Goal: Information Seeking & Learning: Check status

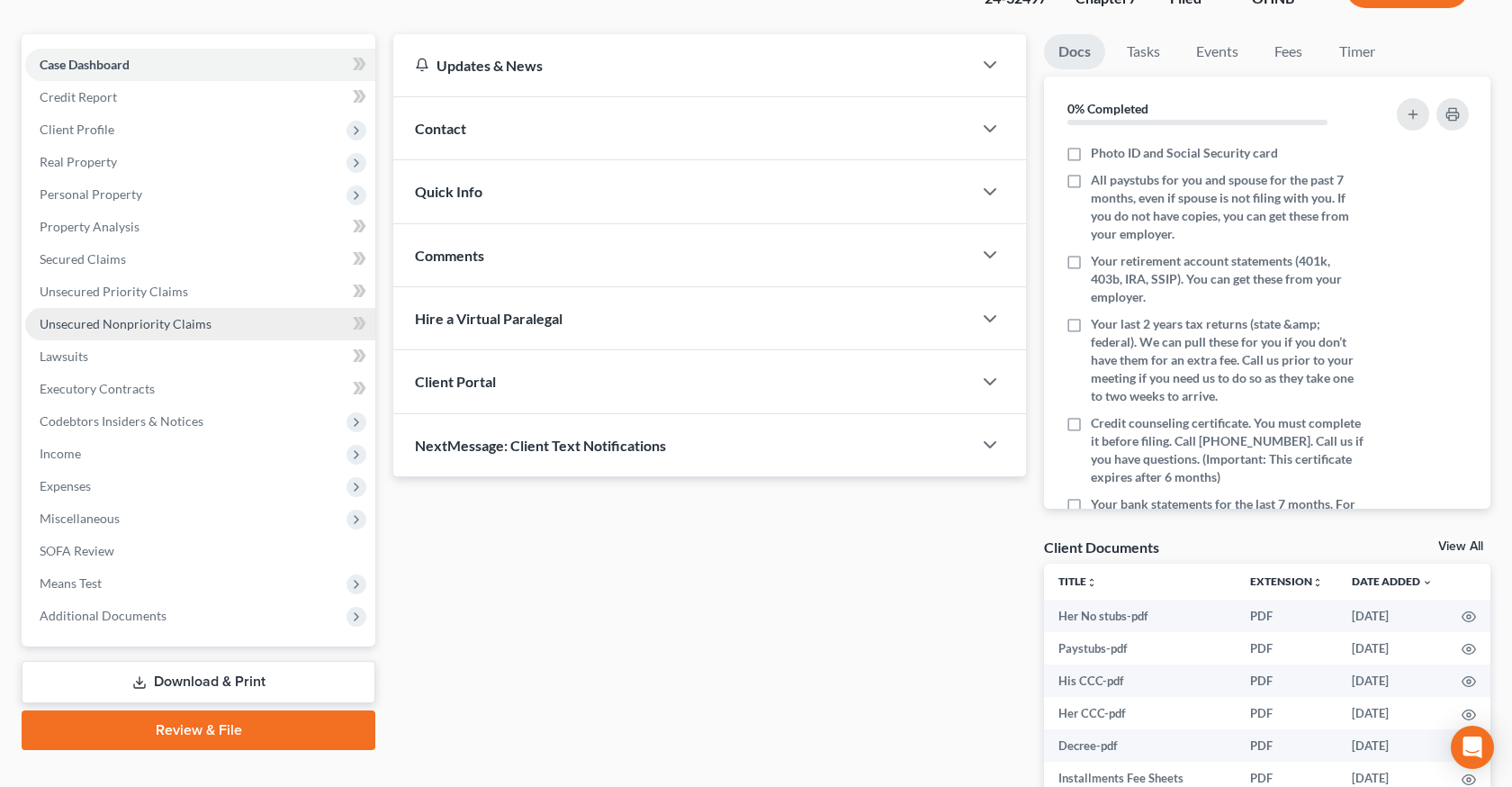
scroll to position [307, 0]
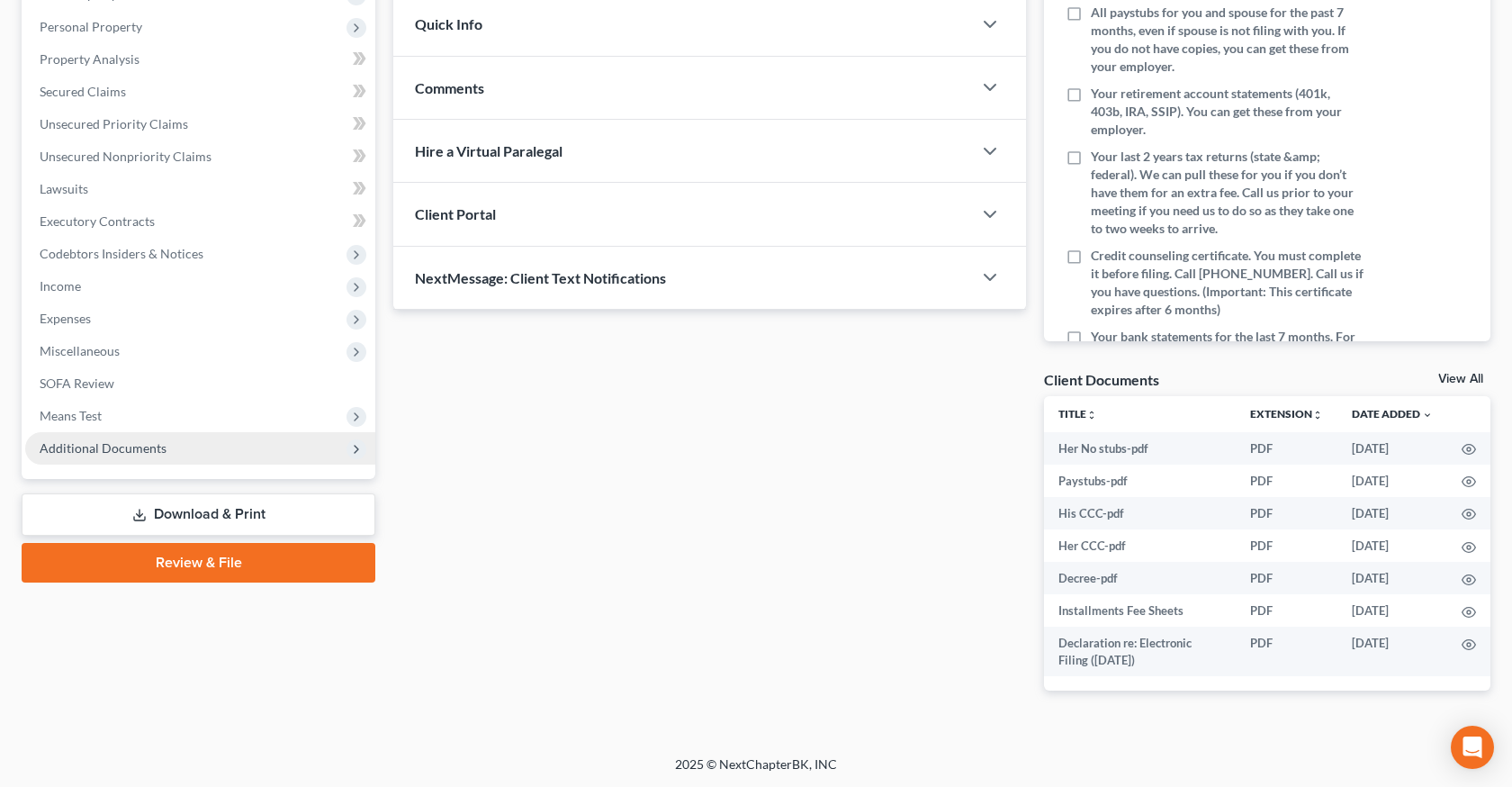
click at [178, 453] on span "Additional Documents" at bounding box center [200, 447] width 350 height 32
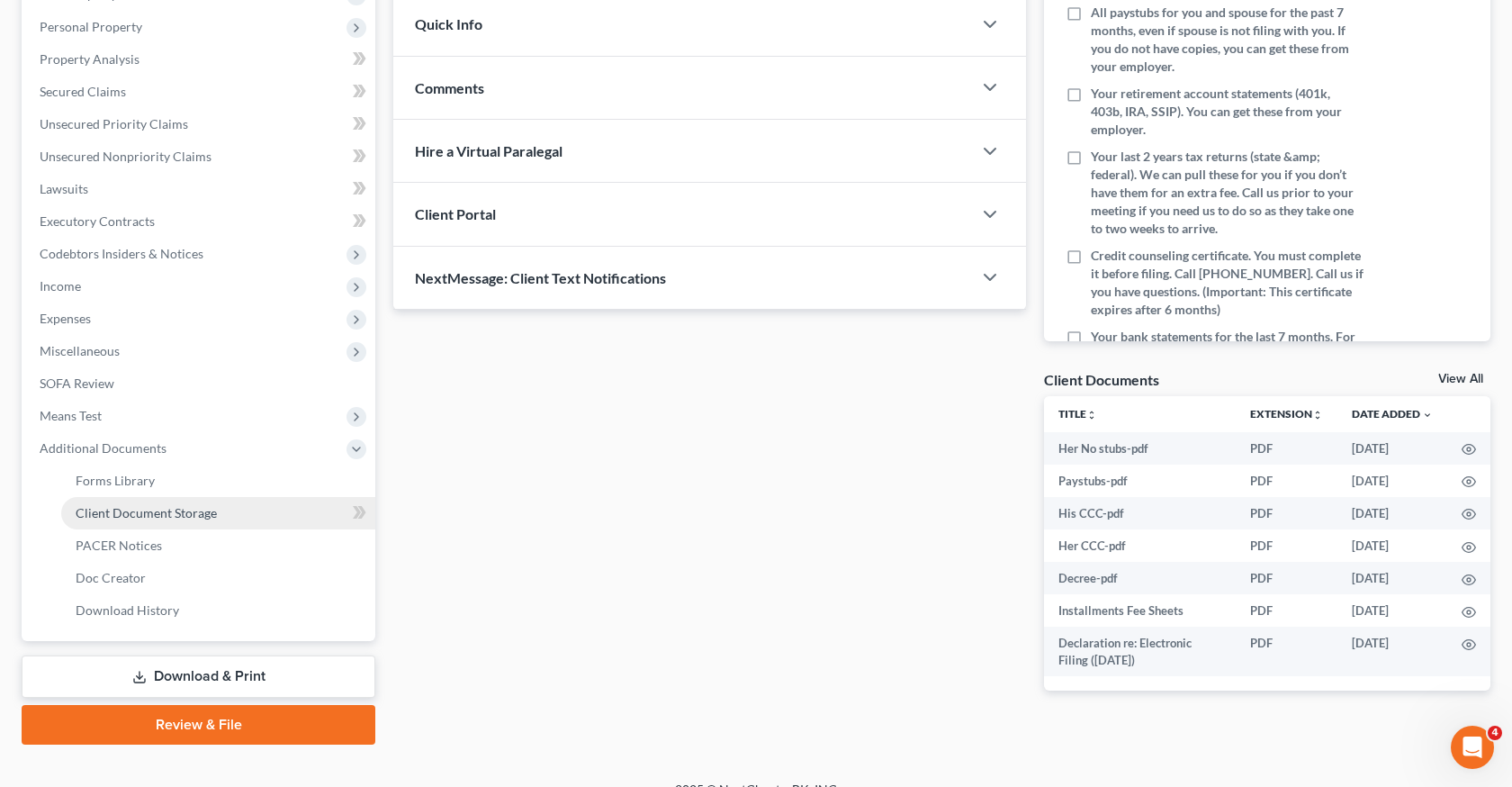
scroll to position [0, 0]
click at [124, 544] on span "PACER Notices" at bounding box center [119, 544] width 86 height 16
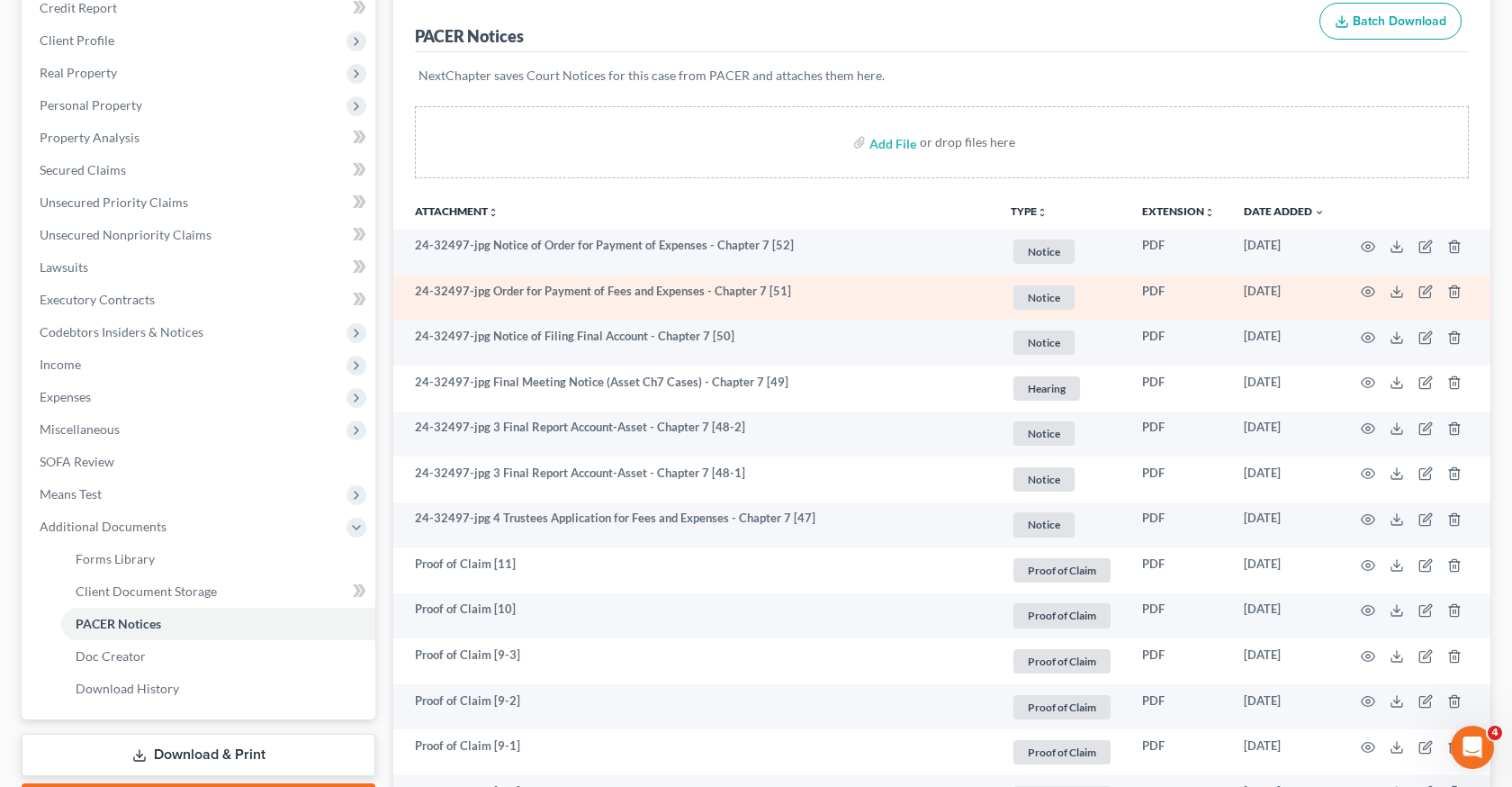
scroll to position [229, 0]
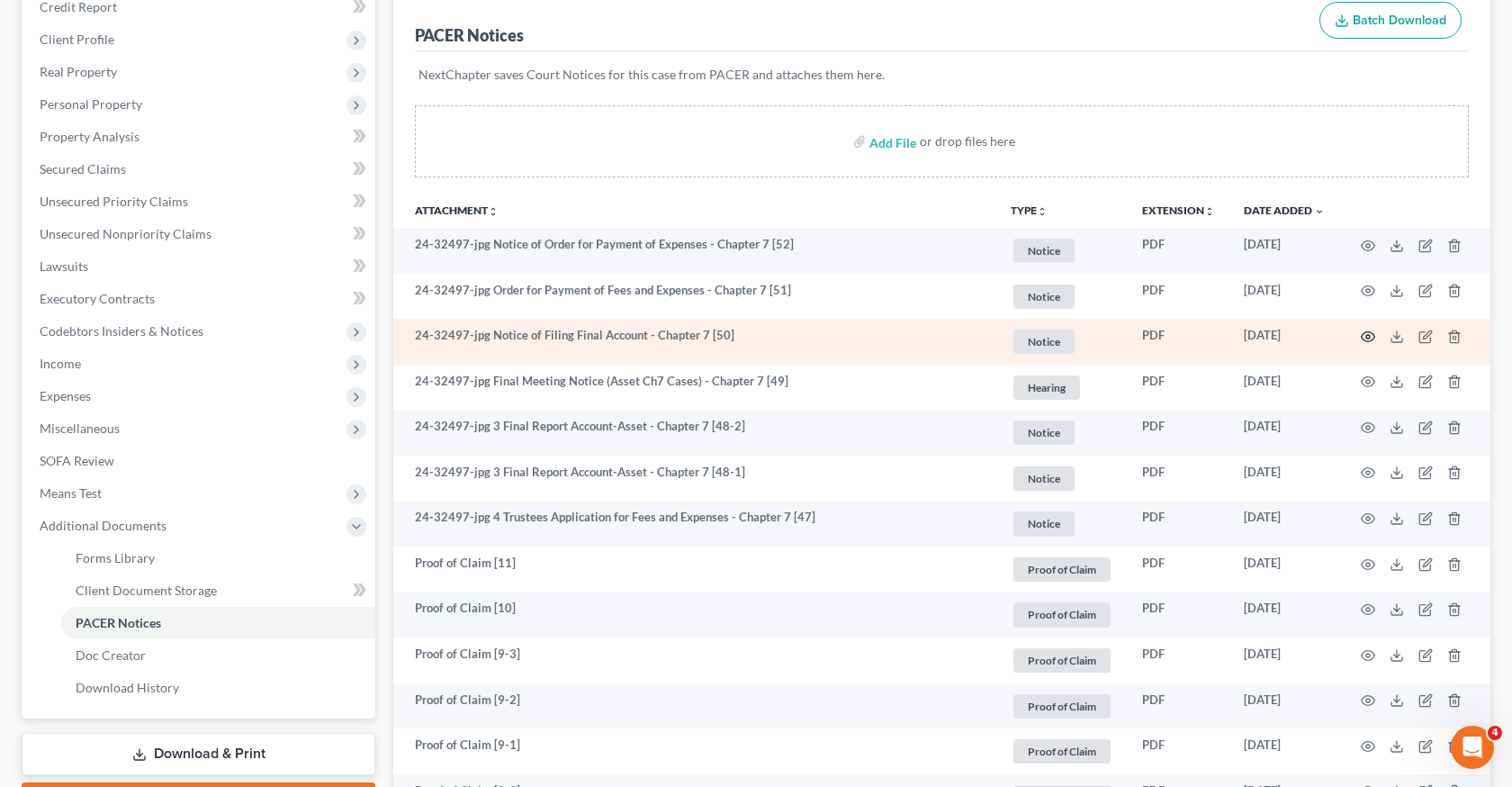
click at [1367, 335] on circle "button" at bounding box center [1368, 337] width 4 height 4
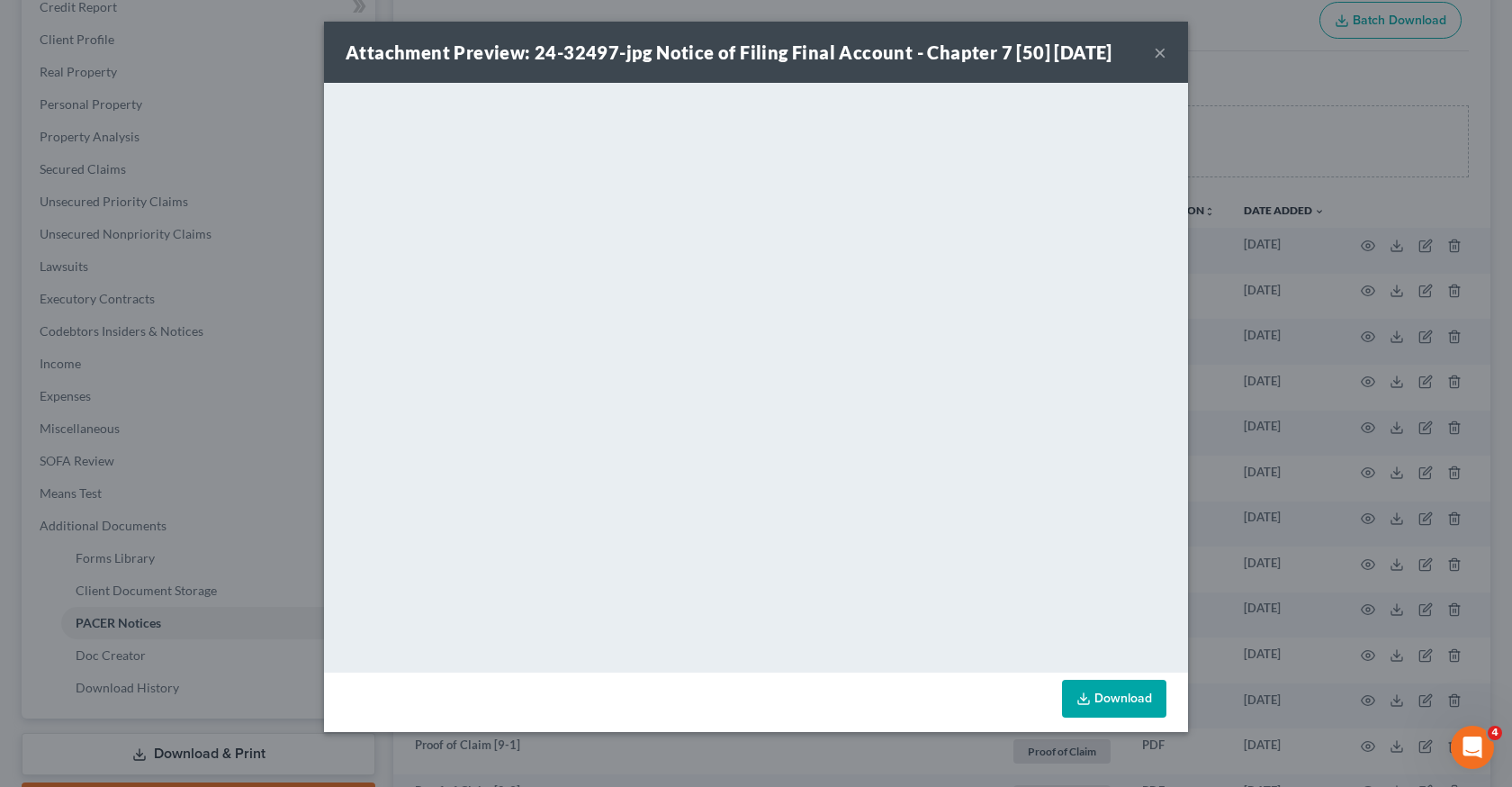
click at [1320, 414] on div "Attachment Preview: 24-32497-jpg Notice of Filing Final Account - Chapter 7 [50…" at bounding box center [756, 394] width 1512 height 787
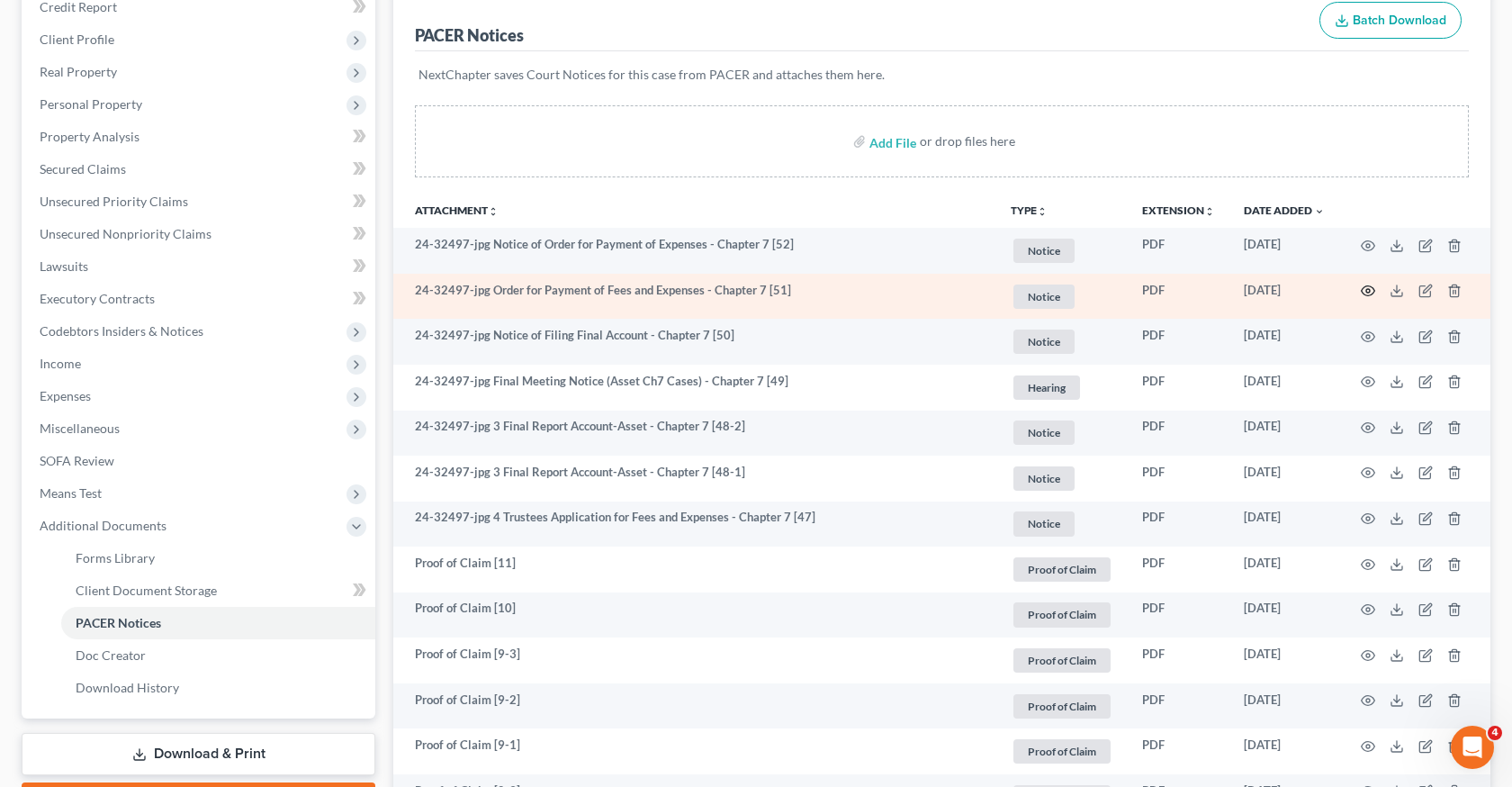
click at [1365, 292] on icon "button" at bounding box center [1368, 291] width 15 height 15
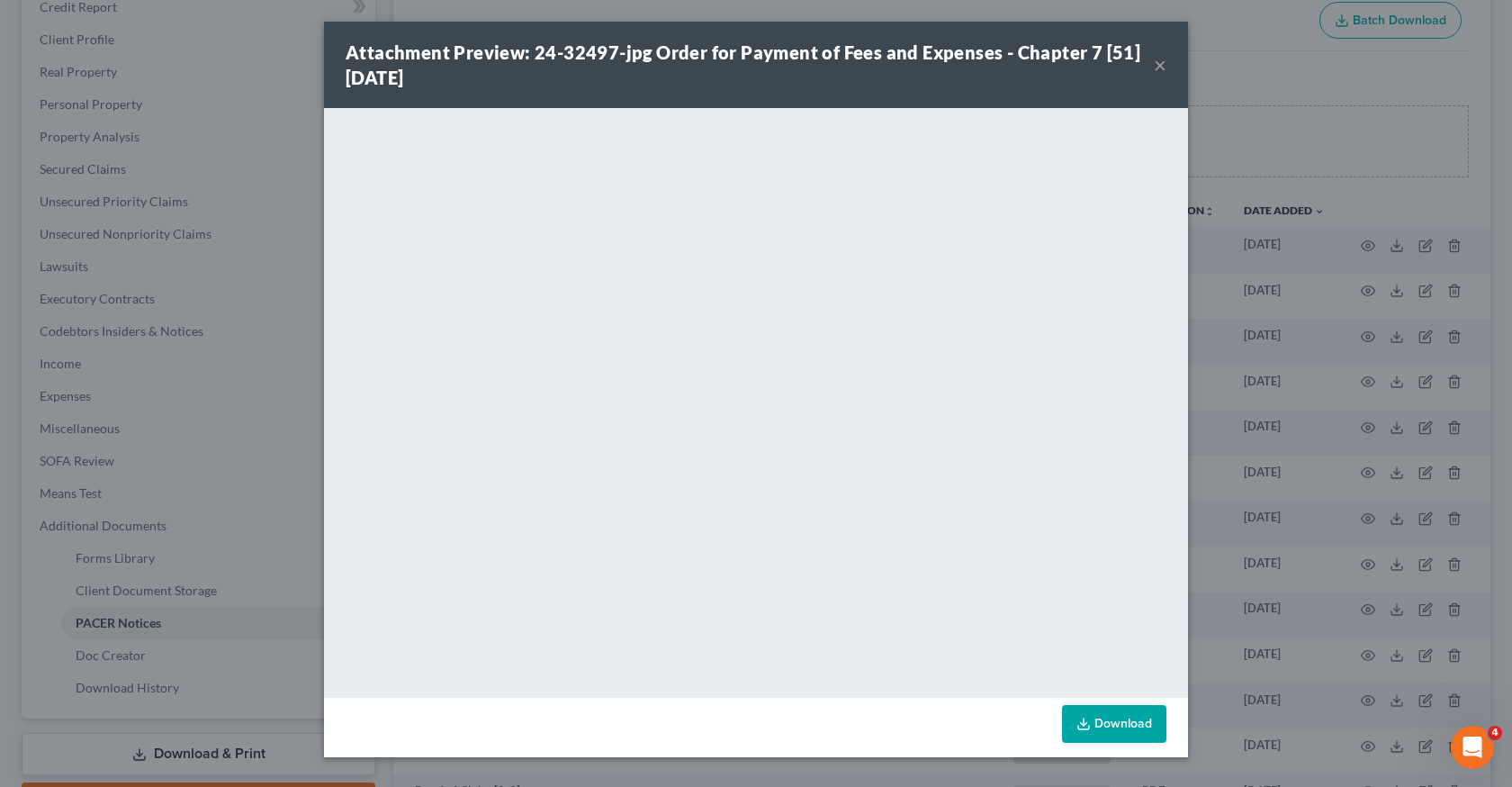
click at [1211, 436] on div "Attachment Preview: 24-32497-jpg Order for Payment of Fees and Expenses - Chapt…" at bounding box center [756, 394] width 1512 height 787
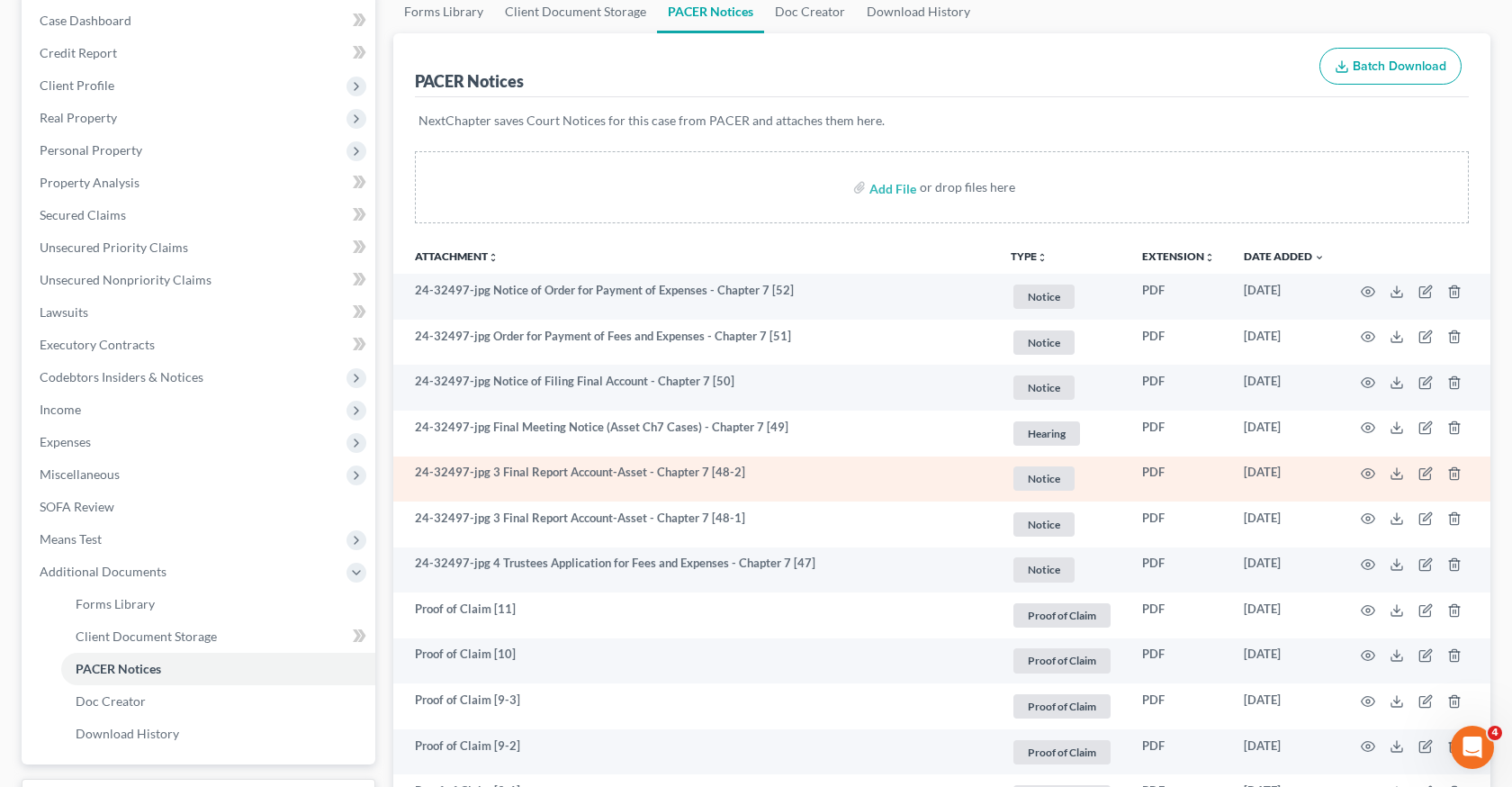
scroll to position [181, 0]
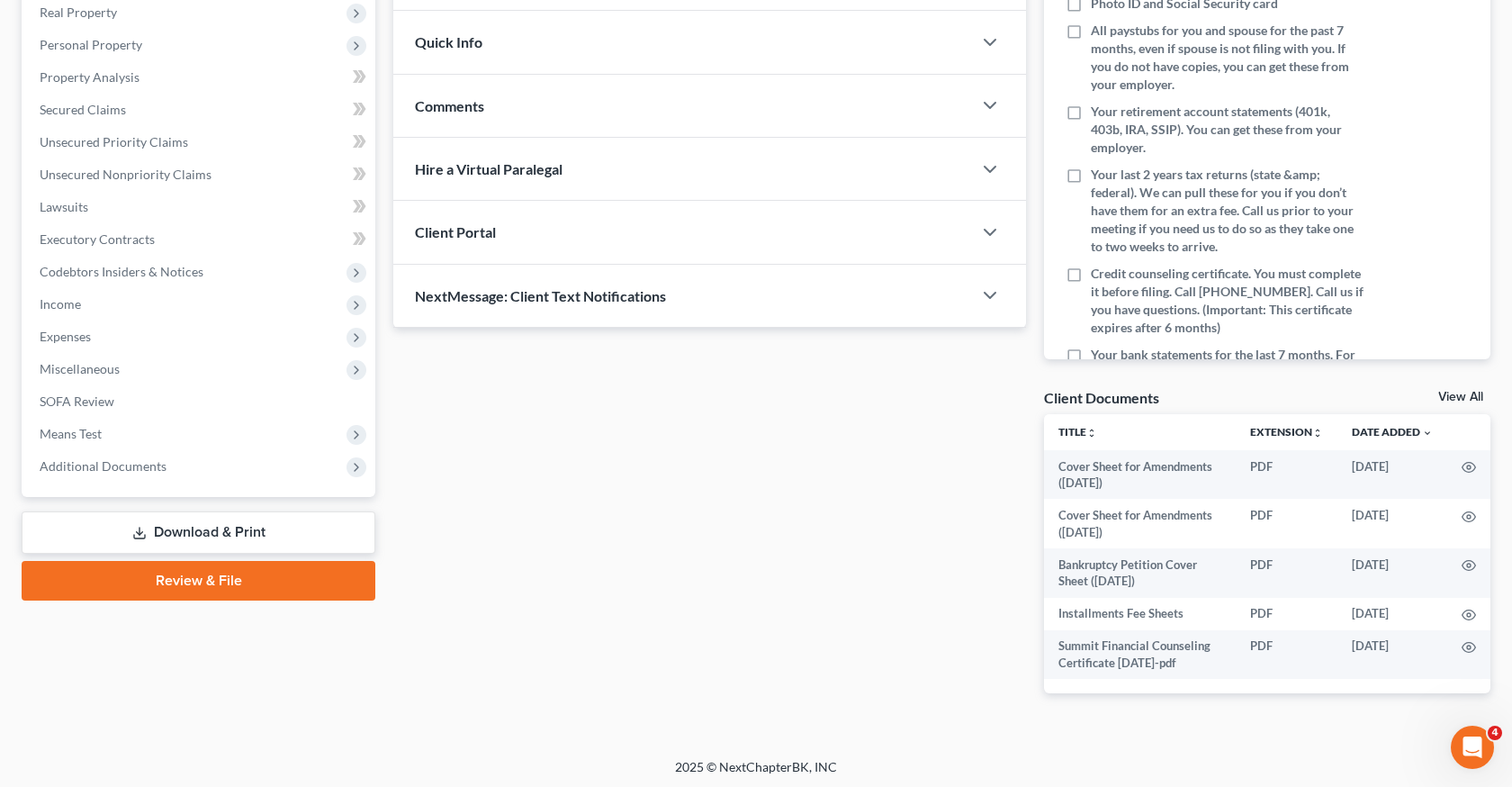
scroll to position [291, 0]
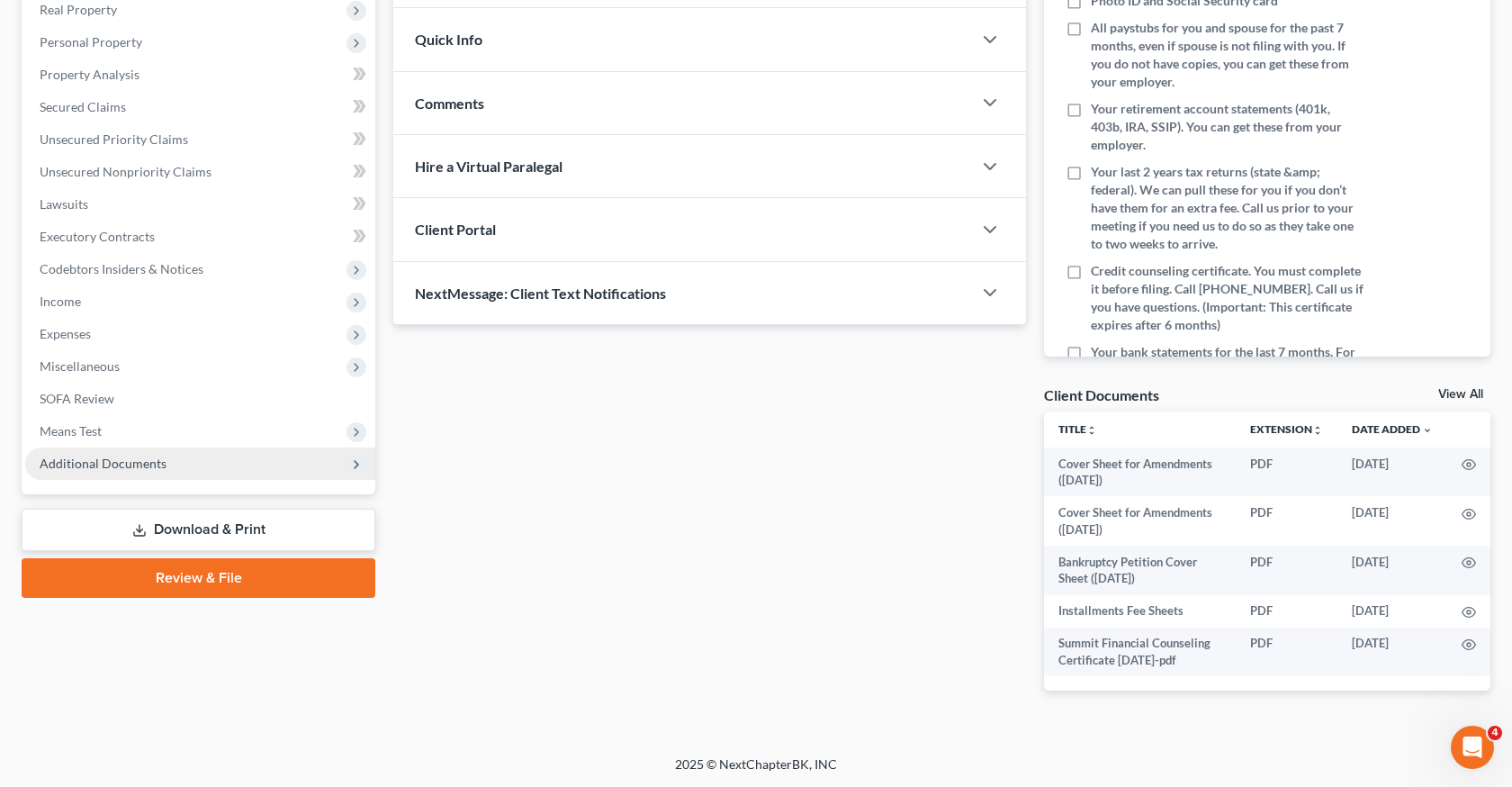
click at [141, 467] on span "Additional Documents" at bounding box center [102, 463] width 127 height 16
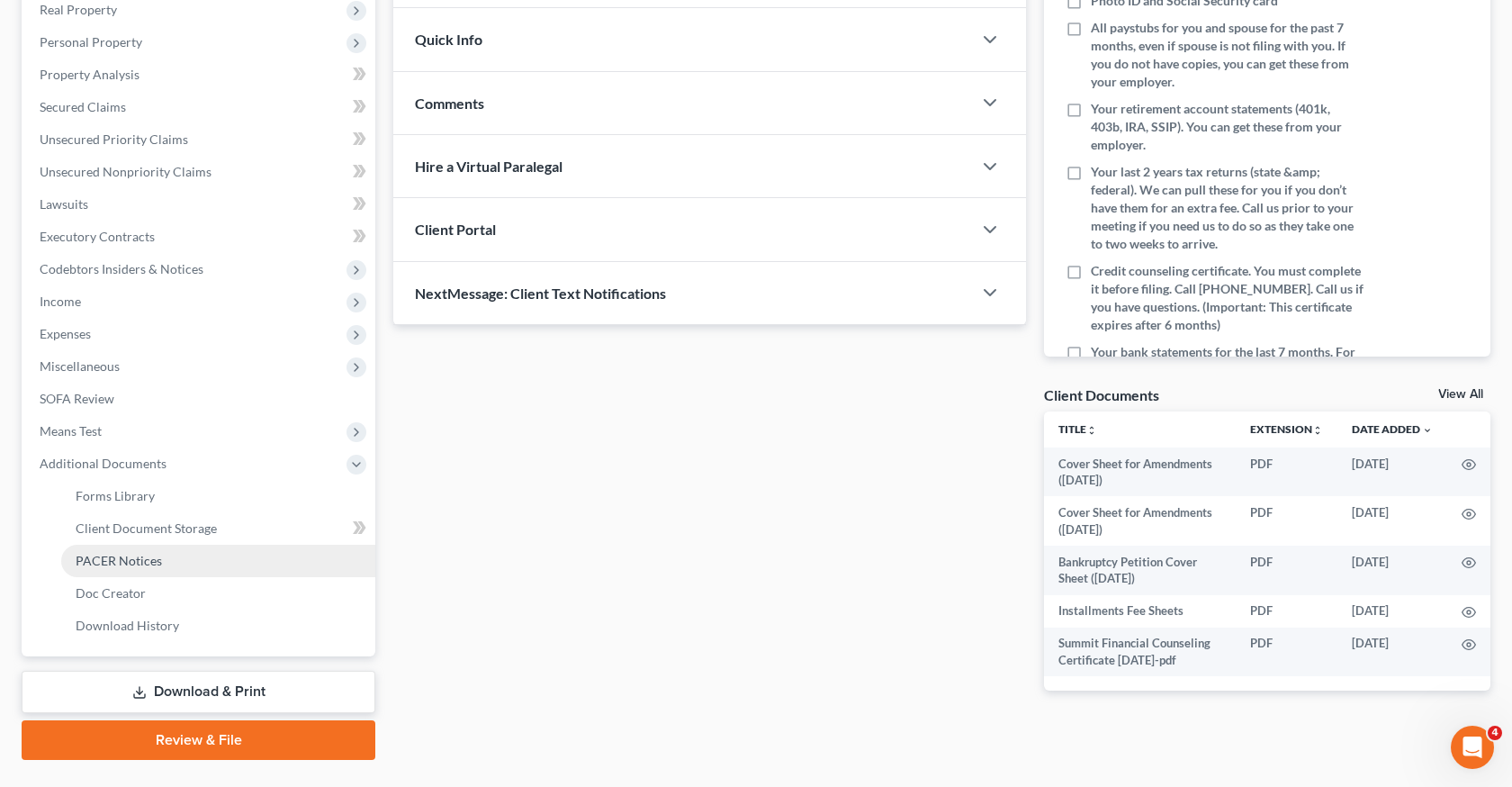
click at [159, 566] on link "PACER Notices" at bounding box center [218, 560] width 314 height 32
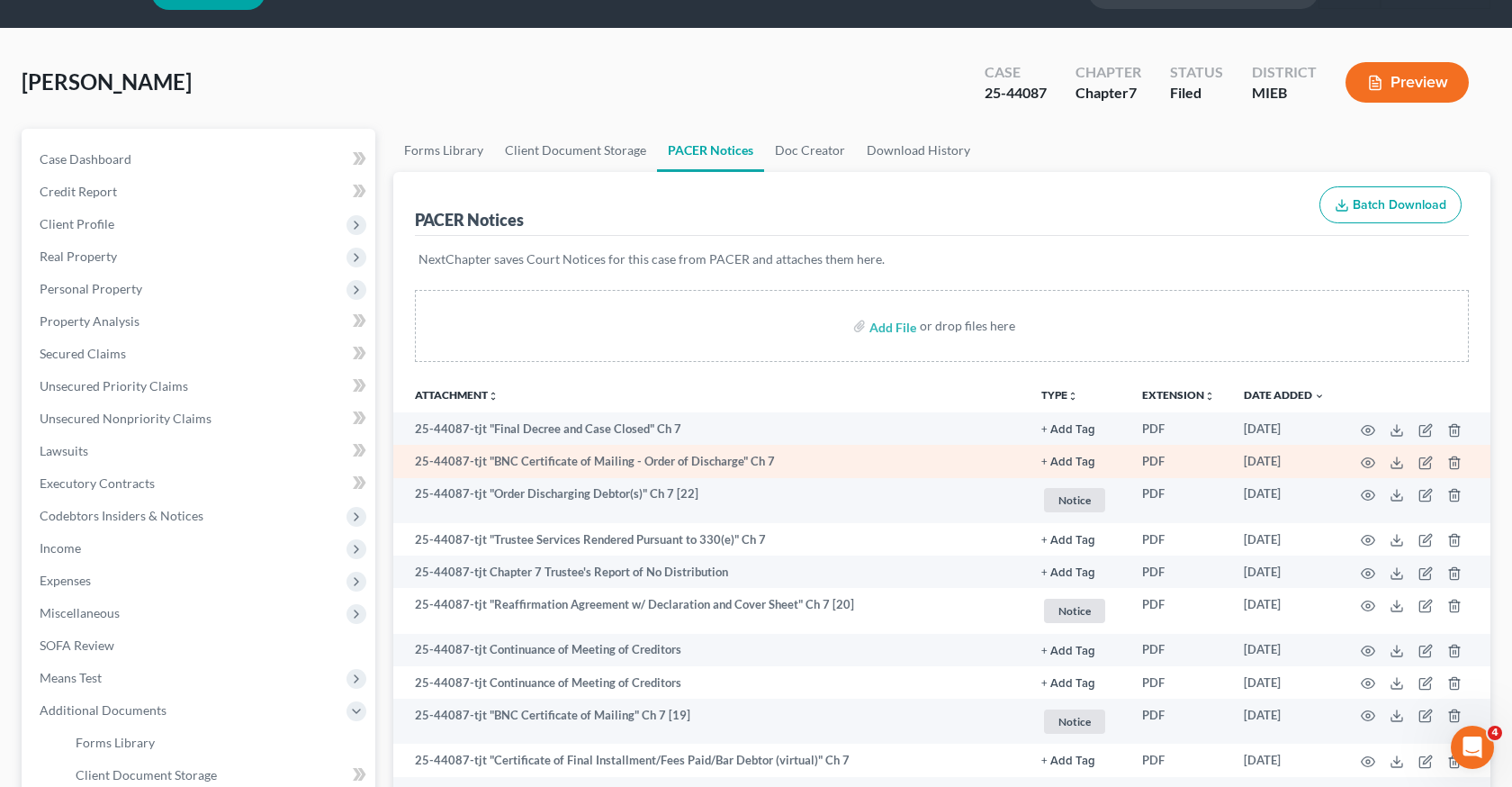
scroll to position [48, 0]
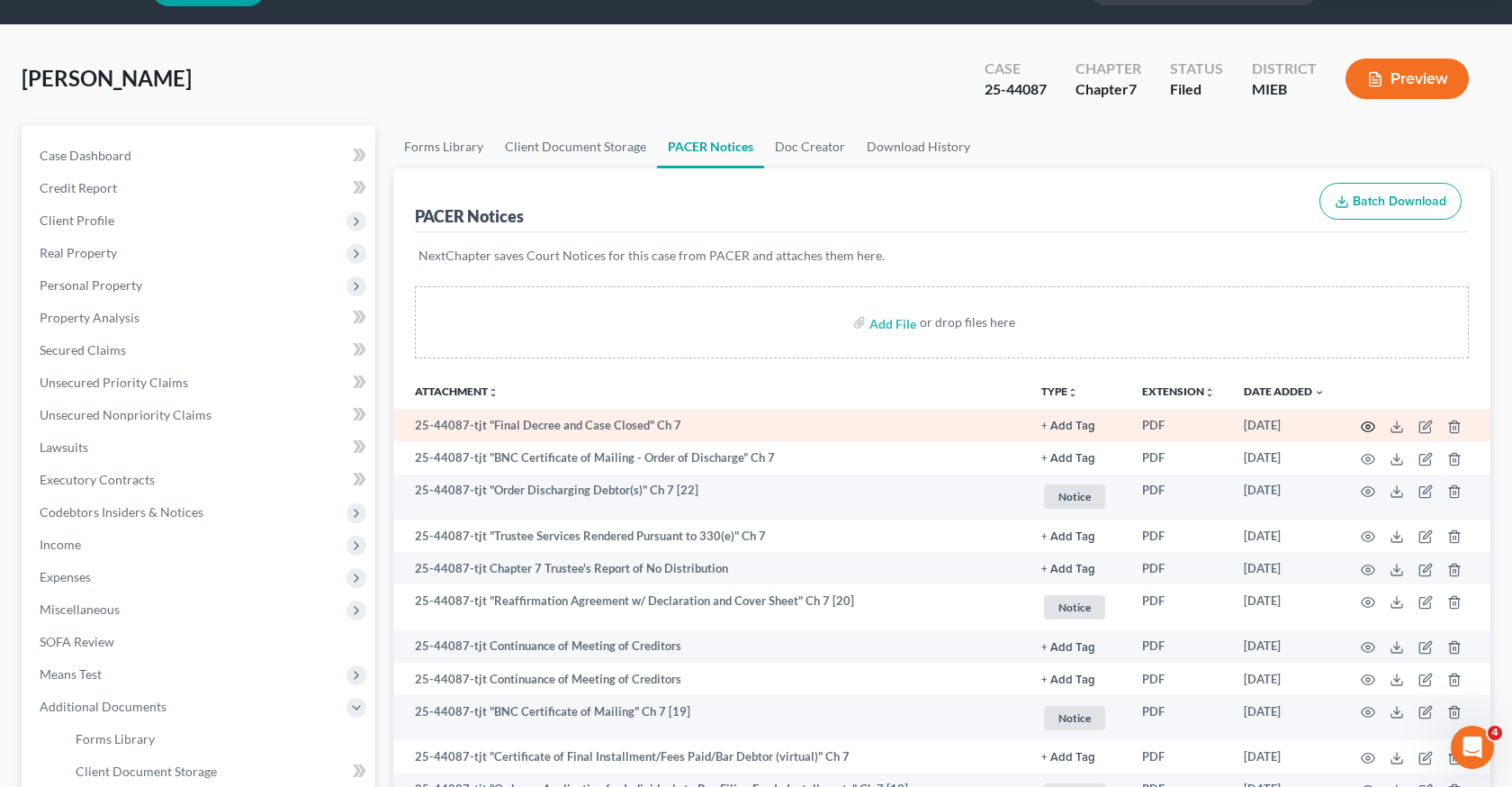
click at [1372, 425] on icon "button" at bounding box center [1368, 427] width 15 height 15
